Goal: Communication & Community: Share content

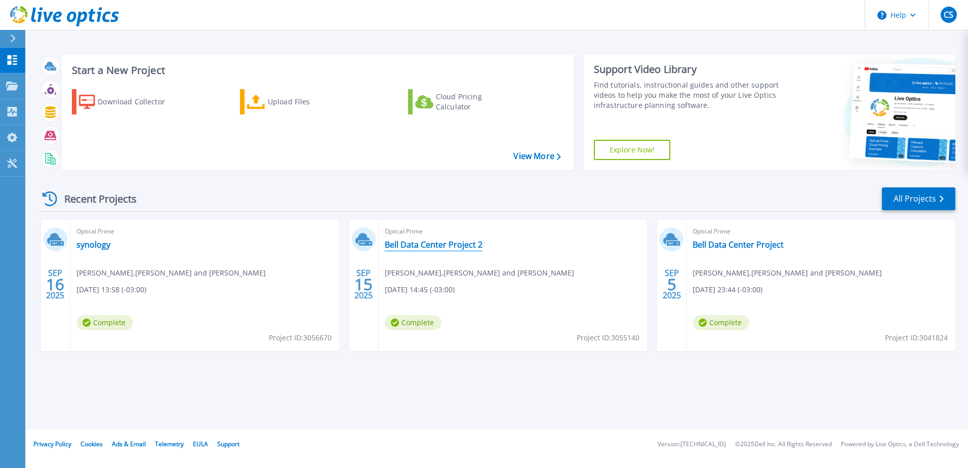
click at [470, 249] on link "Bell Data Center Project 2" at bounding box center [434, 245] width 98 height 10
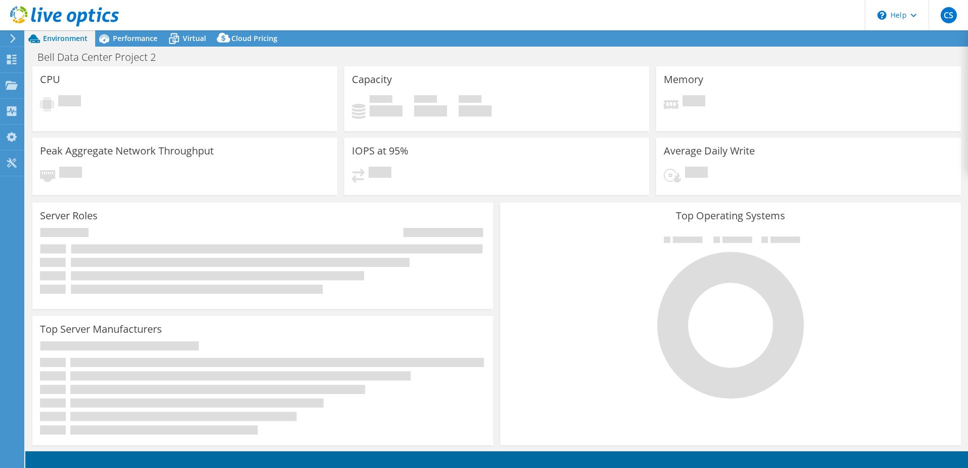
select select "USD"
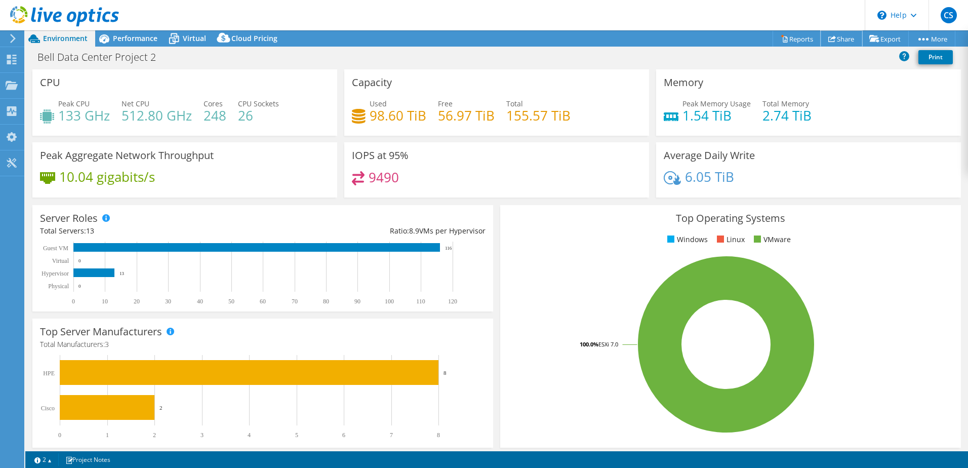
click at [843, 35] on link "Share" at bounding box center [842, 39] width 42 height 16
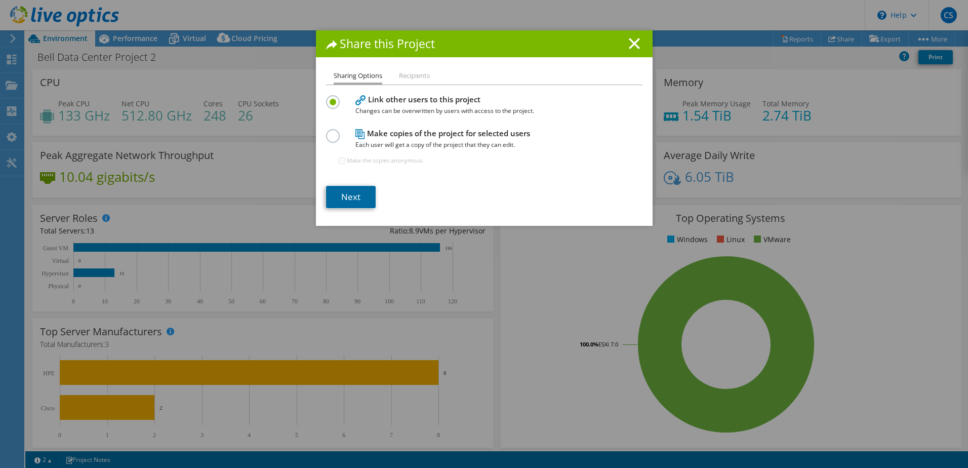
click at [344, 200] on link "Next" at bounding box center [351, 197] width 50 height 22
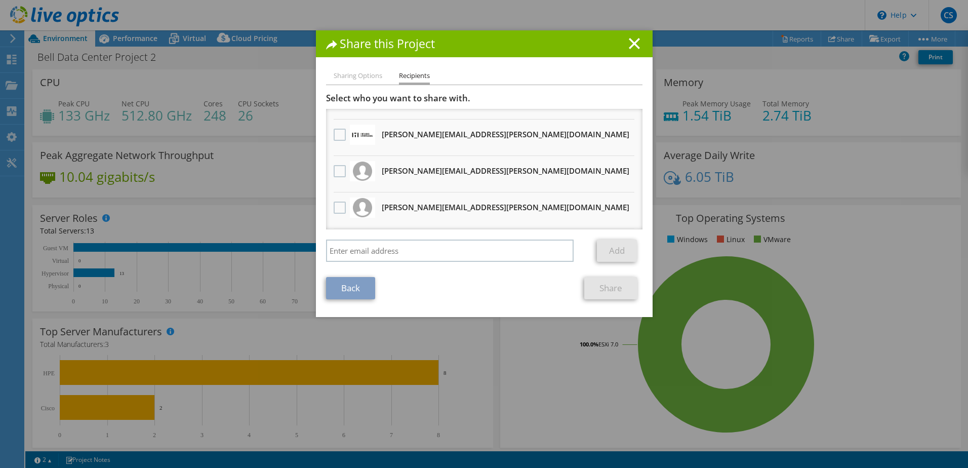
scroll to position [11, 0]
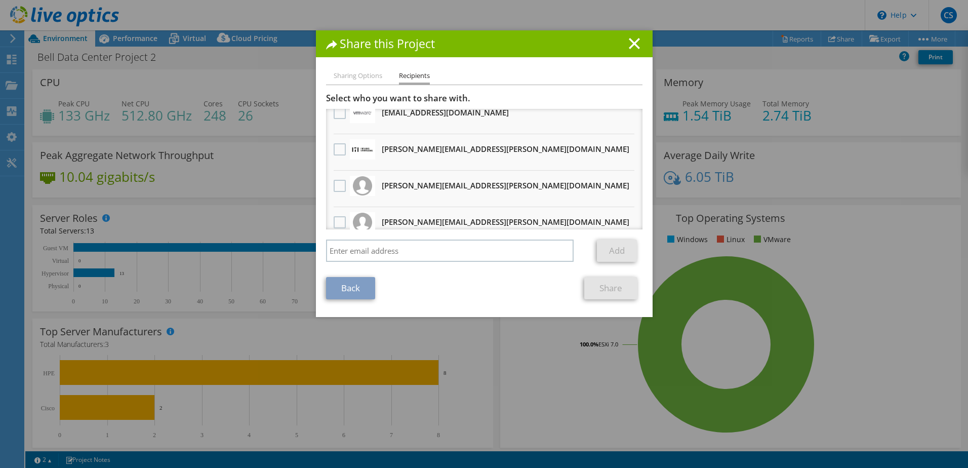
click at [629, 43] on icon at bounding box center [634, 43] width 11 height 11
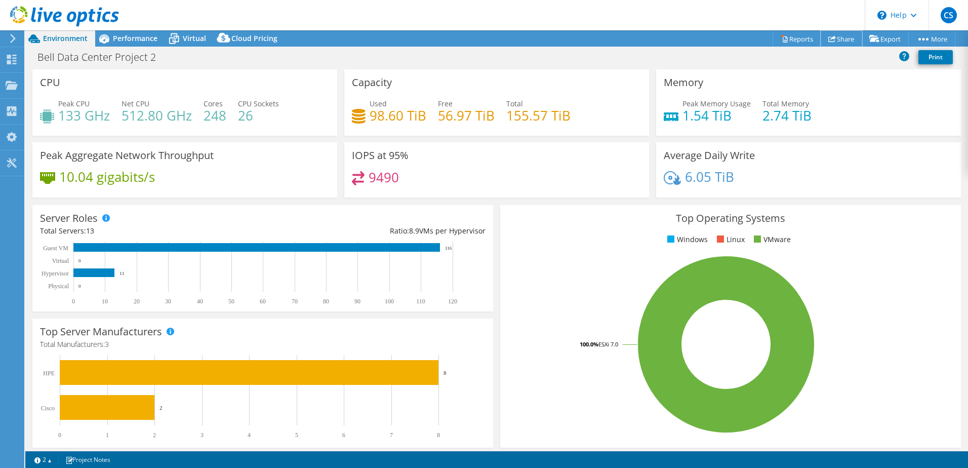
click at [842, 42] on link "Share" at bounding box center [842, 39] width 42 height 16
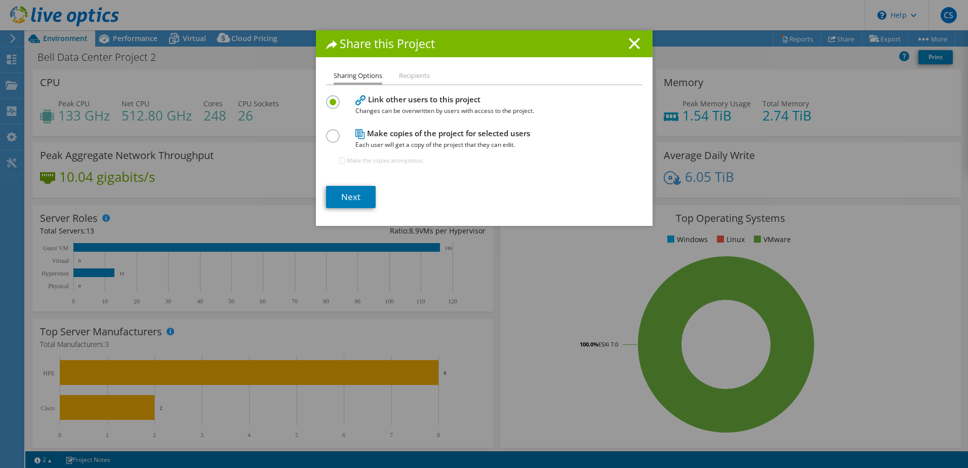
click at [413, 80] on li "Recipients" at bounding box center [414, 76] width 31 height 13
click at [414, 76] on li "Recipients" at bounding box center [414, 76] width 31 height 13
click at [350, 198] on link "Next" at bounding box center [351, 197] width 50 height 22
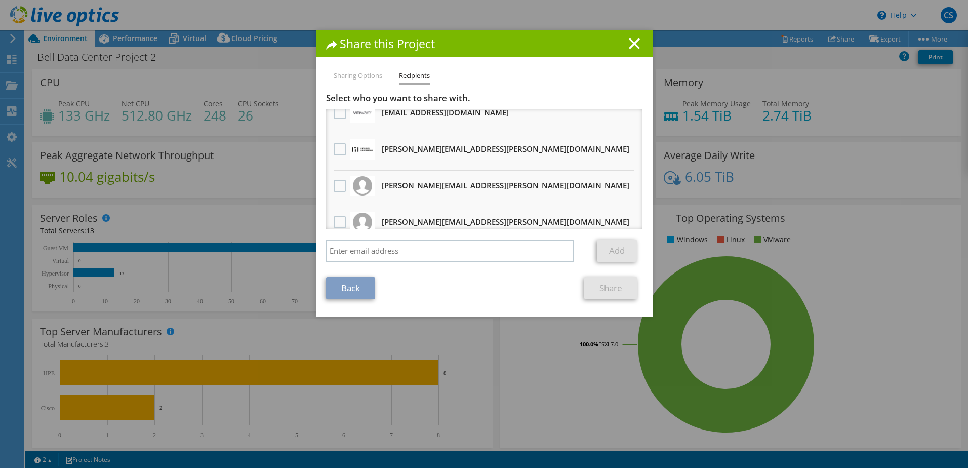
click at [624, 43] on h1 "Share this Project" at bounding box center [484, 44] width 317 height 12
click at [631, 40] on icon at bounding box center [634, 43] width 11 height 11
